Goal: Find contact information: Find contact information

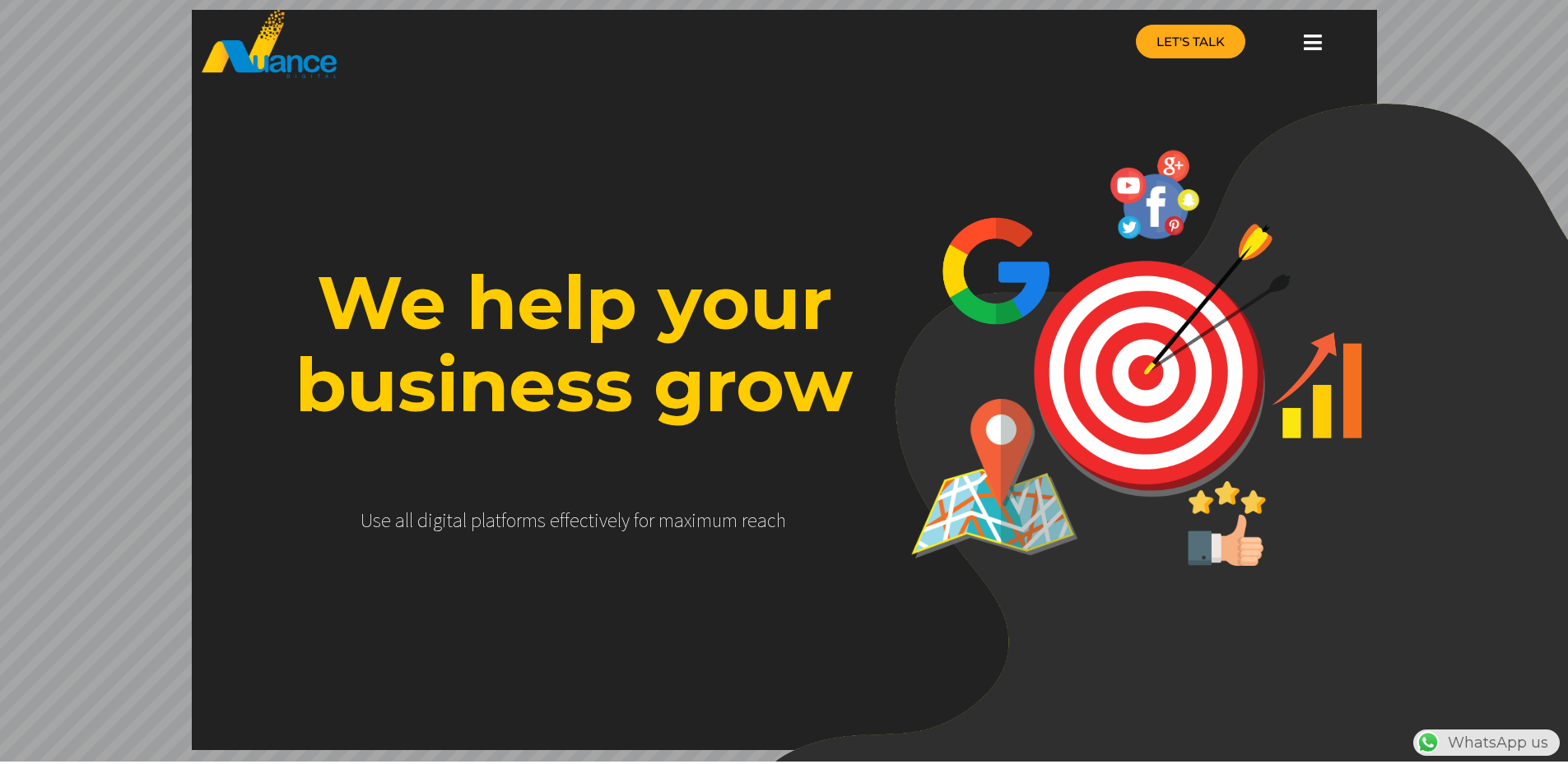
click at [1188, 47] on span "LET'S TALK" at bounding box center [1190, 41] width 68 height 12
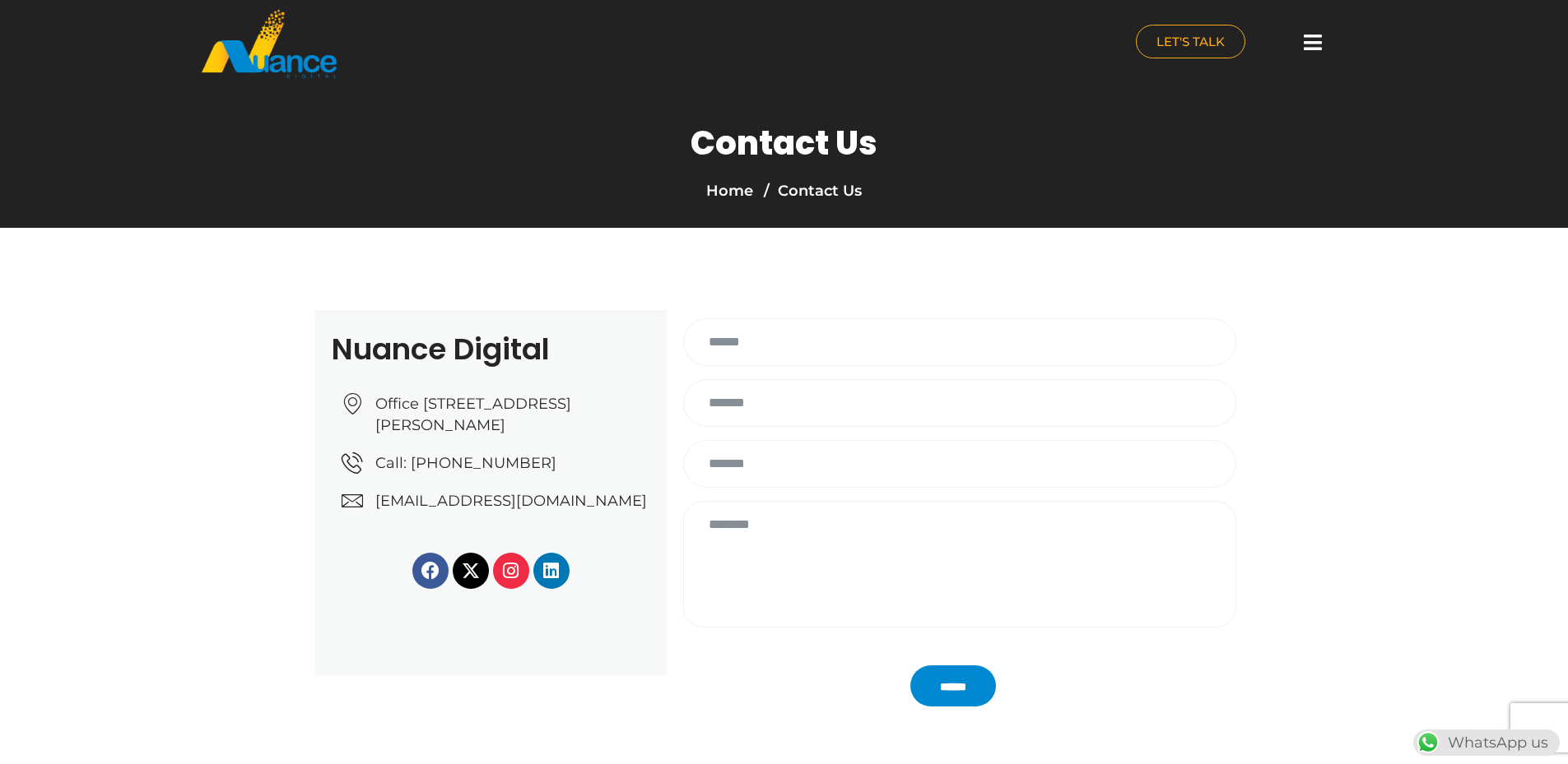
click at [508, 512] on span "[EMAIL_ADDRESS][DOMAIN_NAME]" at bounding box center [508, 501] width 276 height 21
drag, startPoint x: 44, startPoint y: 547, endPoint x: 98, endPoint y: 534, distance: 55.5
click at [44, 547] on section "Nuance Digital Office No: 31، Al Malki Business Center, New Al Mirqab, Jawaan S…" at bounding box center [784, 492] width 1568 height 530
